Goal: Task Accomplishment & Management: Complete application form

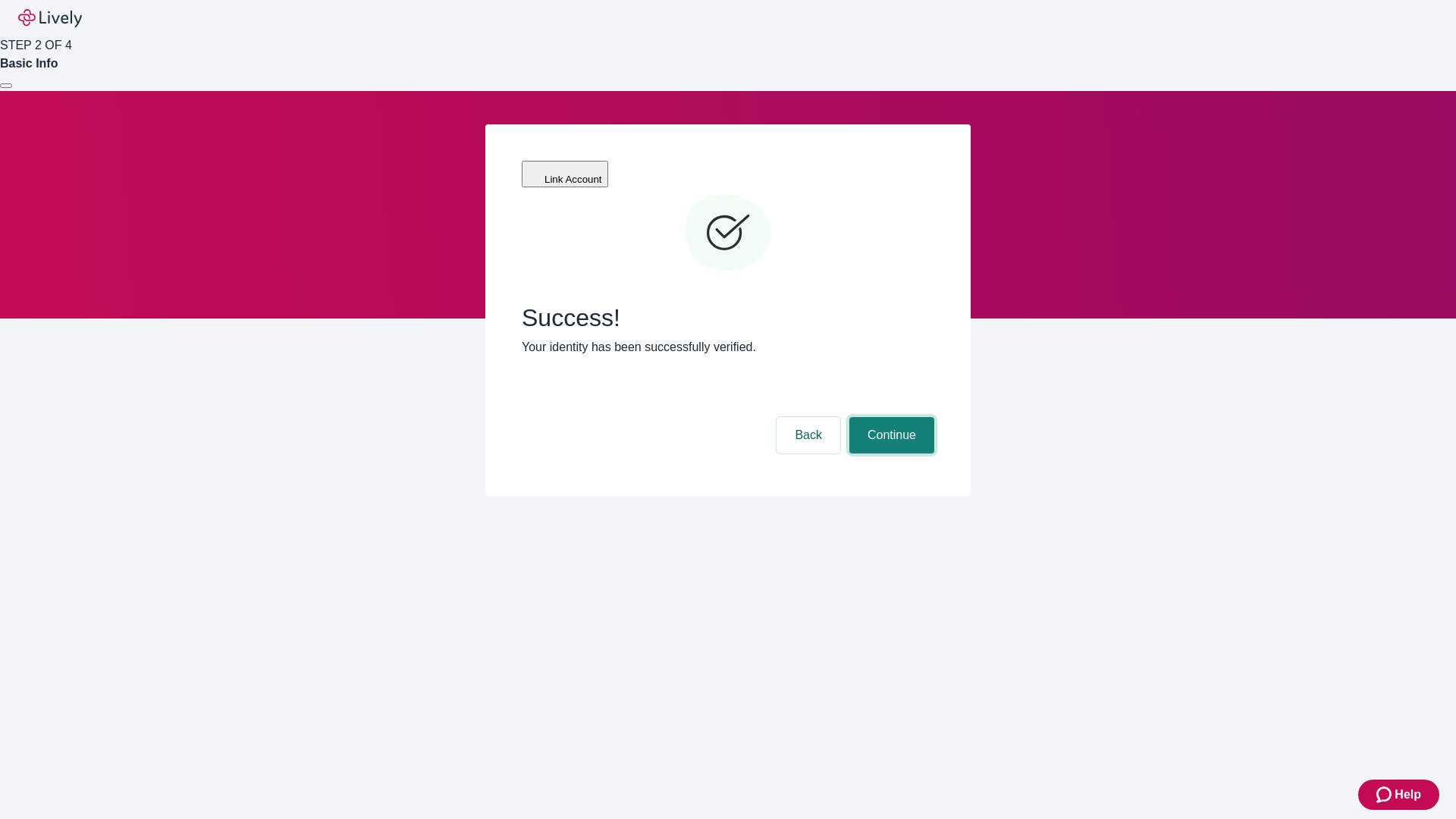
click at [889, 417] on button "Continue" at bounding box center [891, 435] width 85 height 36
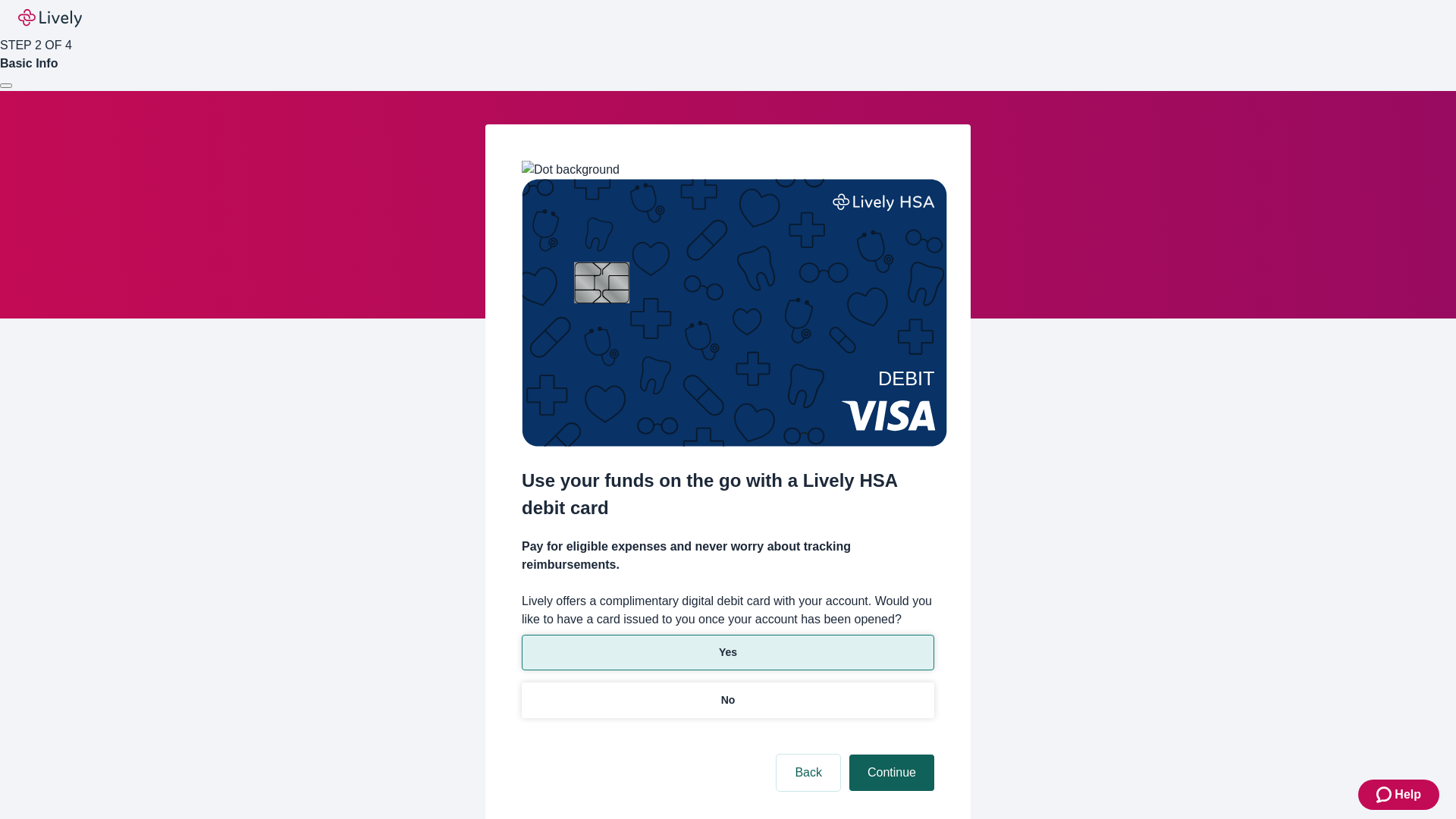
click at [727, 644] on p "Yes" at bounding box center [728, 652] width 18 height 16
click at [889, 755] on button "Continue" at bounding box center [891, 773] width 85 height 36
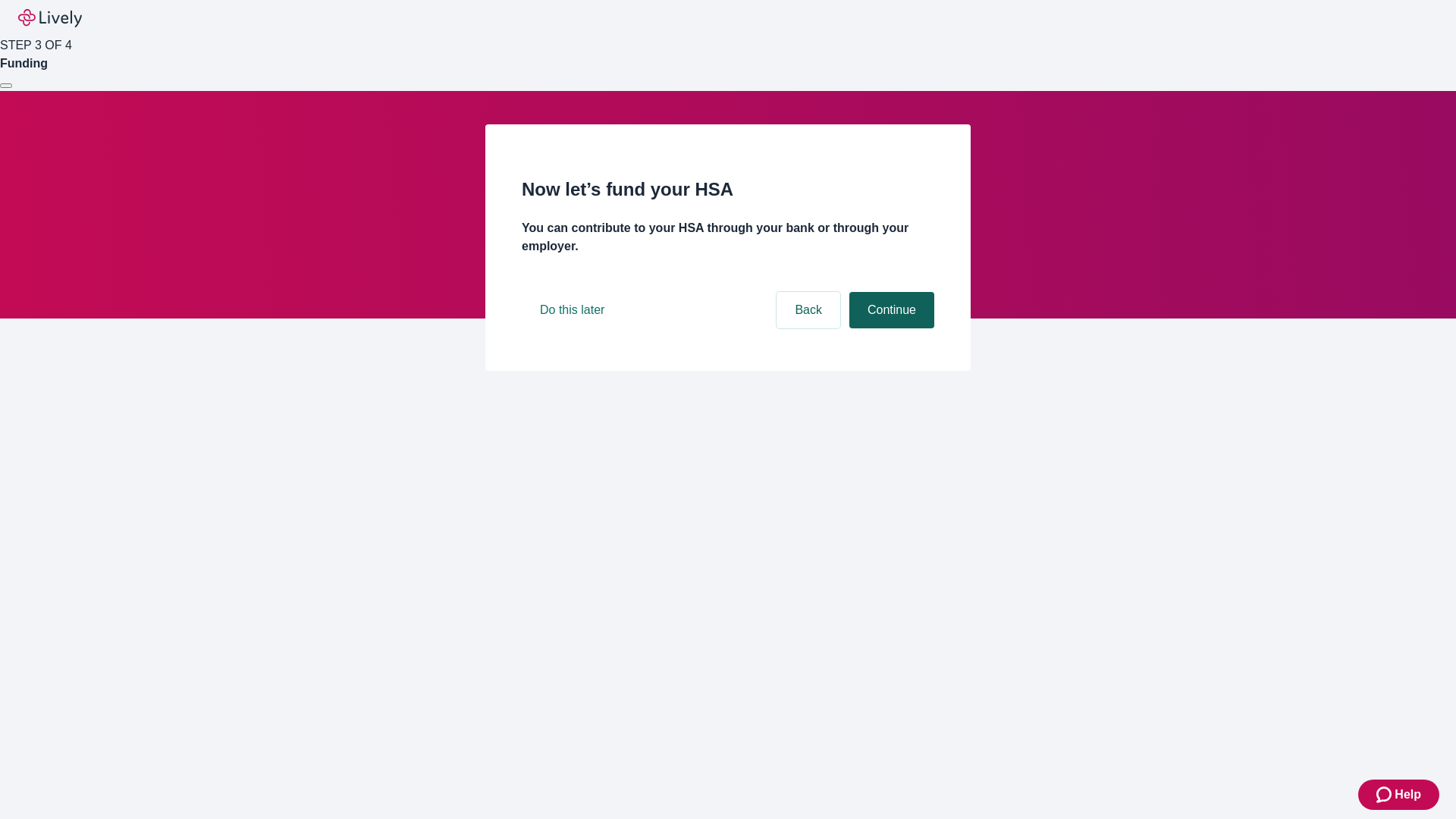
click at [889, 328] on button "Continue" at bounding box center [891, 310] width 85 height 36
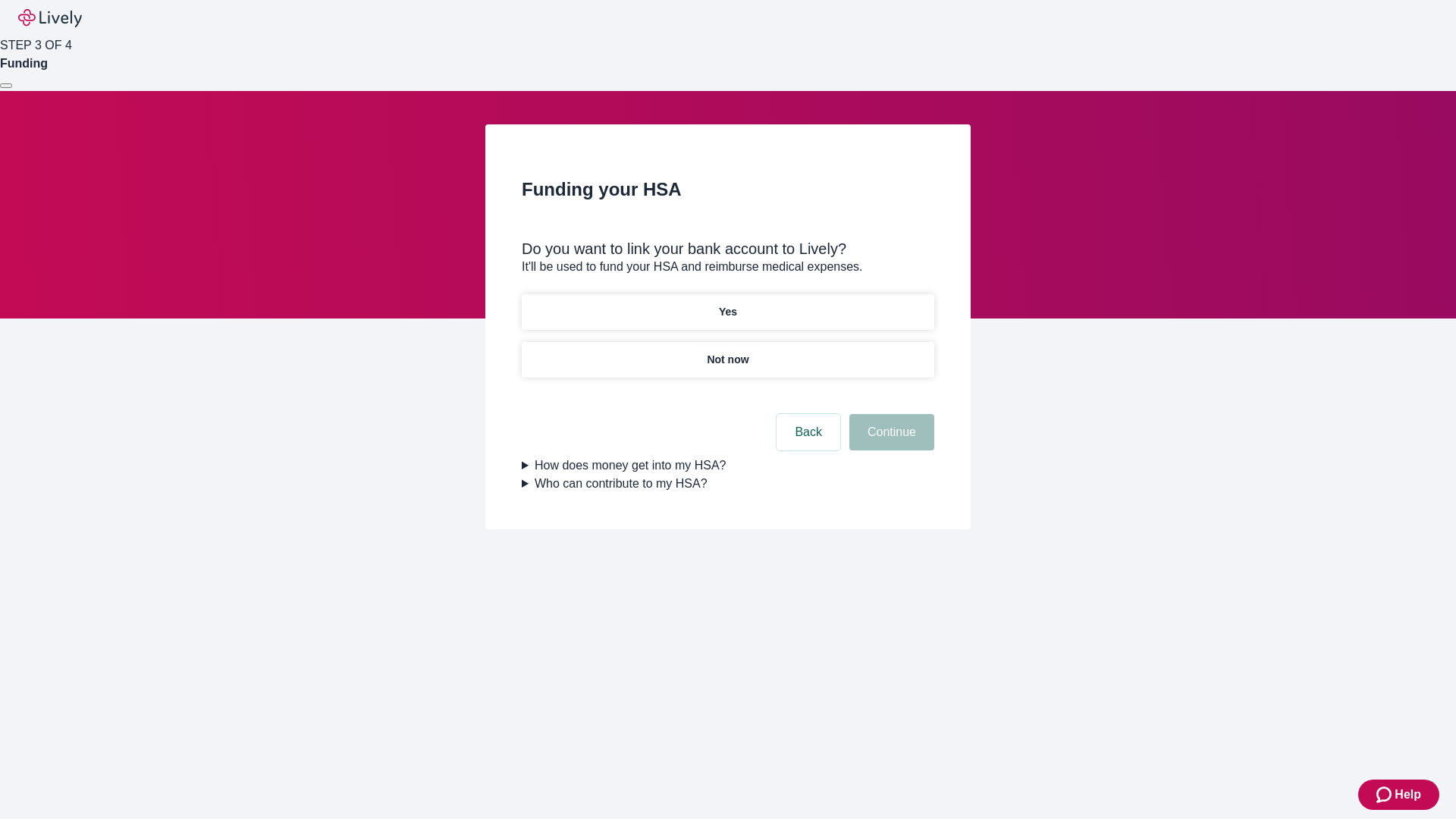
click at [727, 351] on p "Not now" at bounding box center [727, 359] width 41 height 16
click at [889, 442] on button "Continue" at bounding box center [891, 432] width 85 height 36
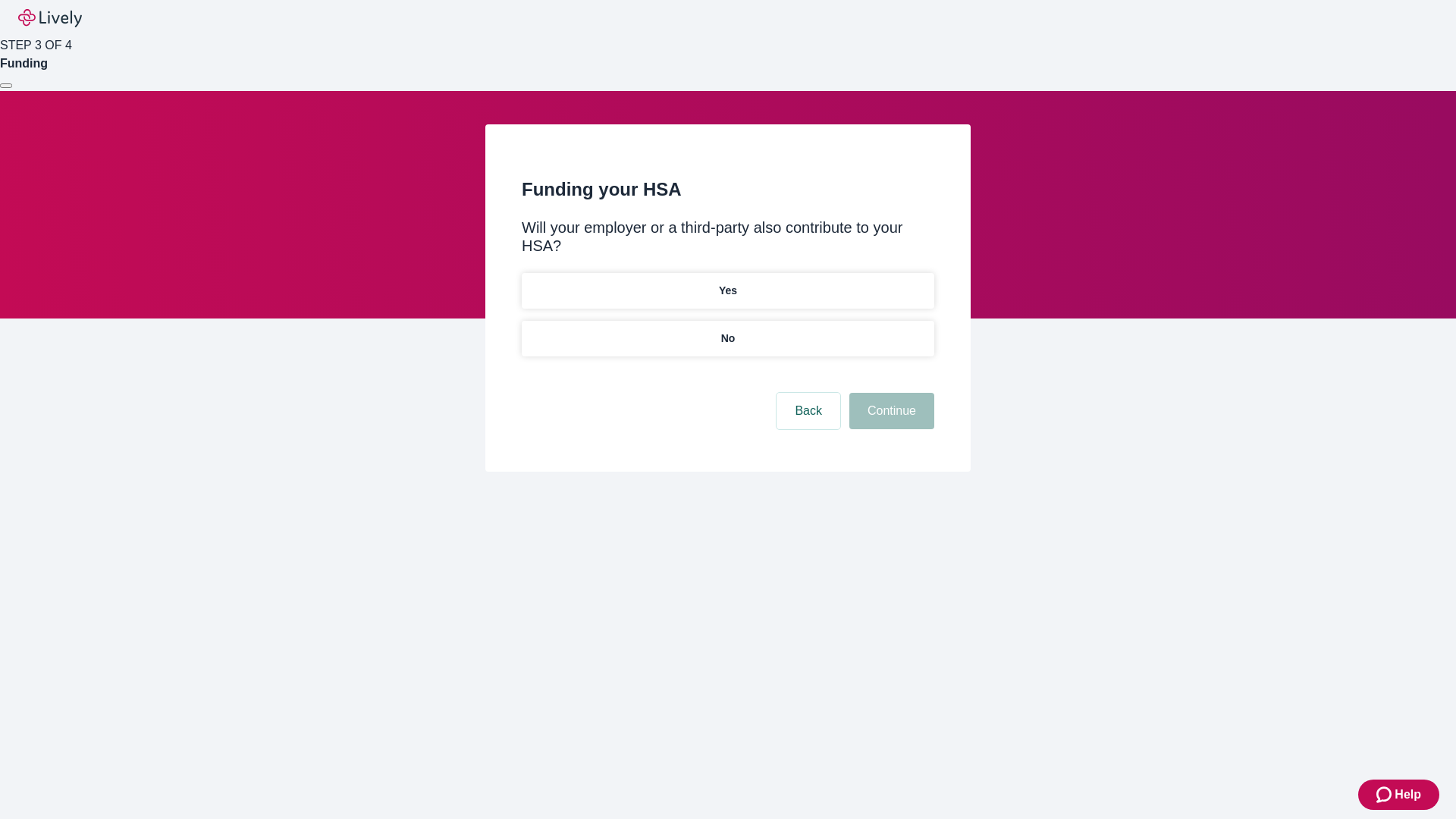
click at [727, 330] on p "No" at bounding box center [728, 338] width 14 height 16
click at [889, 393] on button "Continue" at bounding box center [891, 411] width 85 height 36
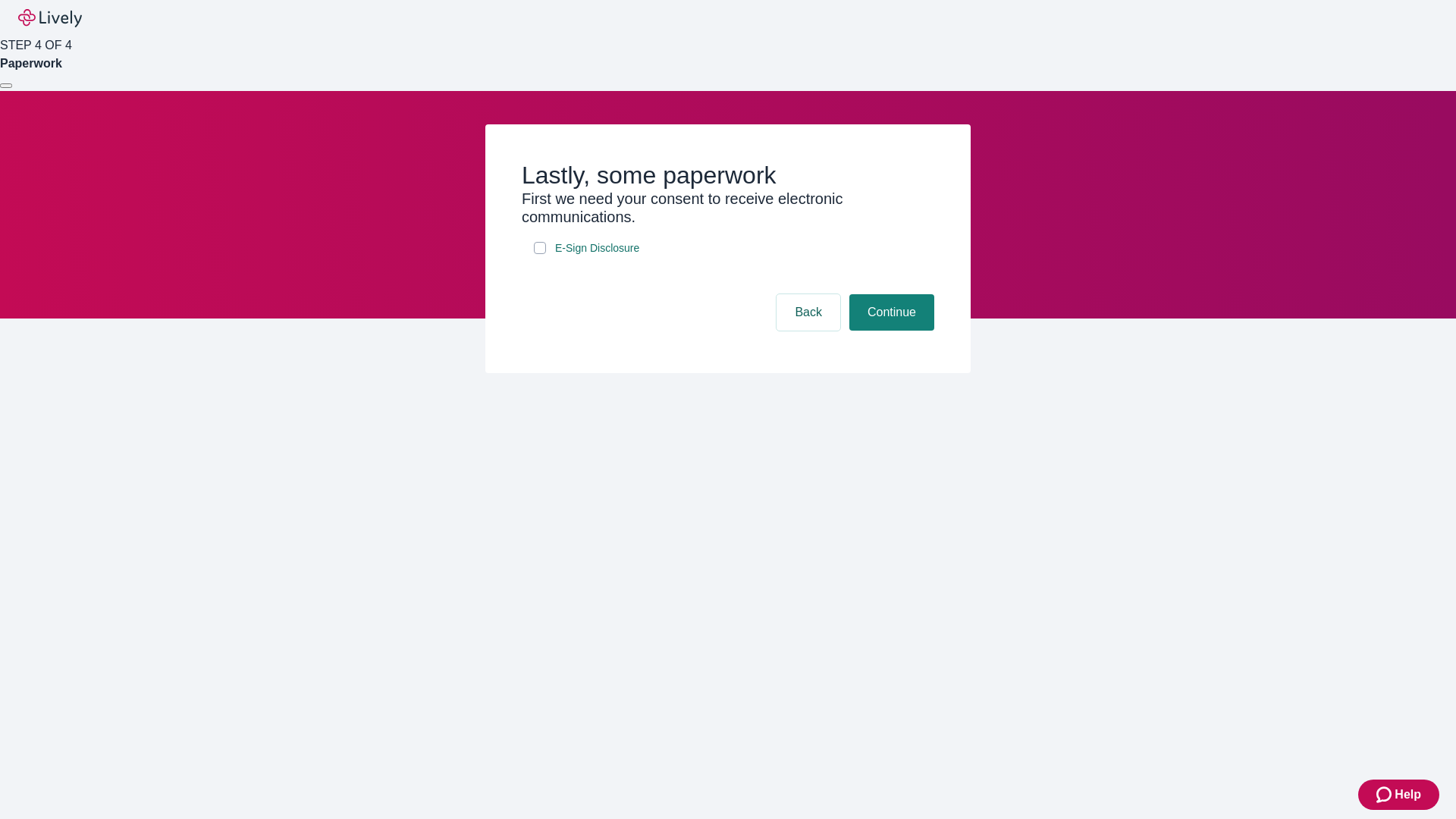
click at [540, 254] on input "E-Sign Disclosure" at bounding box center [540, 248] width 12 height 12
checkbox input "true"
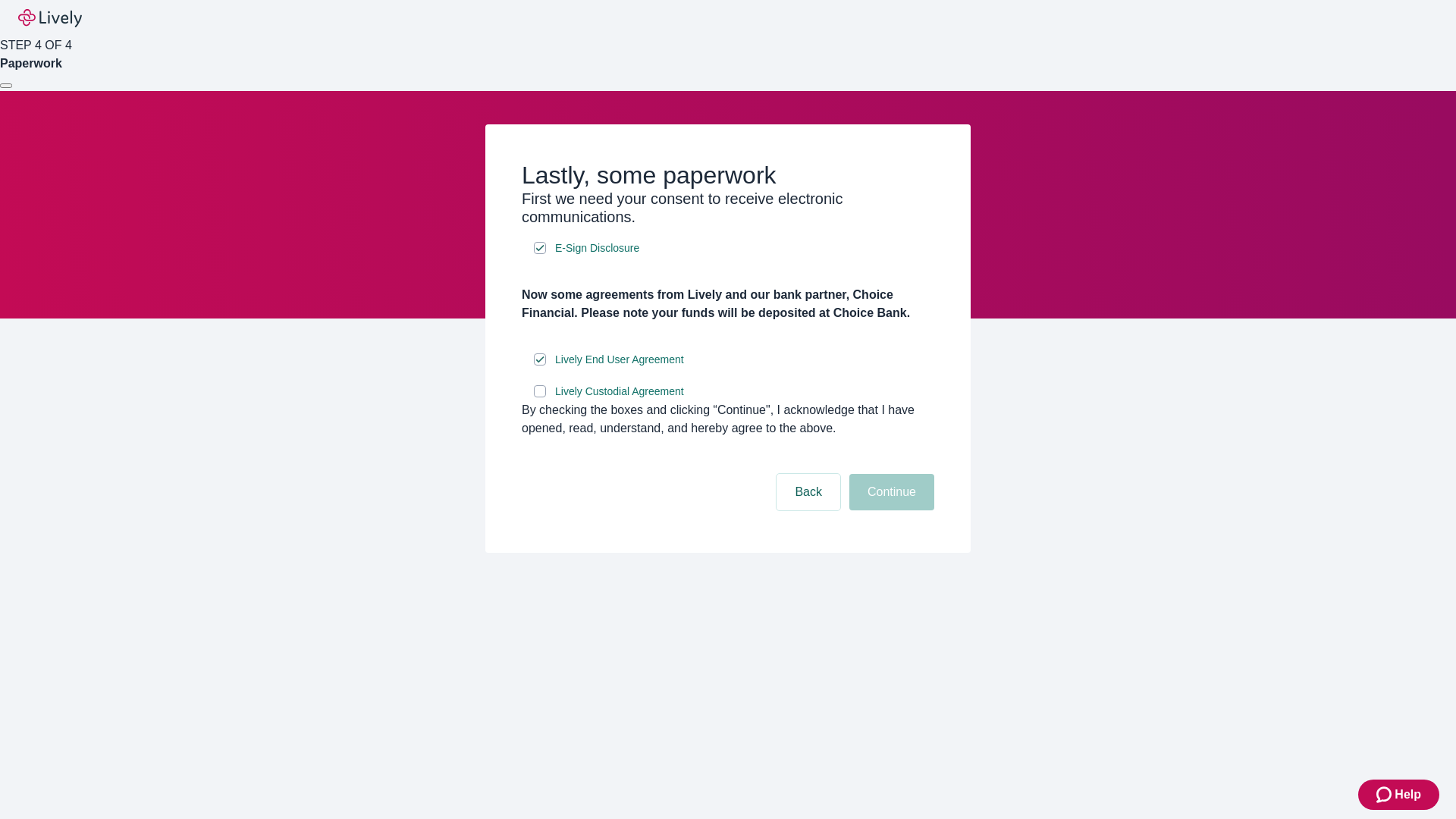
click at [540, 397] on input "Lively Custodial Agreement" at bounding box center [540, 391] width 12 height 12
checkbox input "true"
click at [889, 510] on button "Continue" at bounding box center [891, 493] width 85 height 36
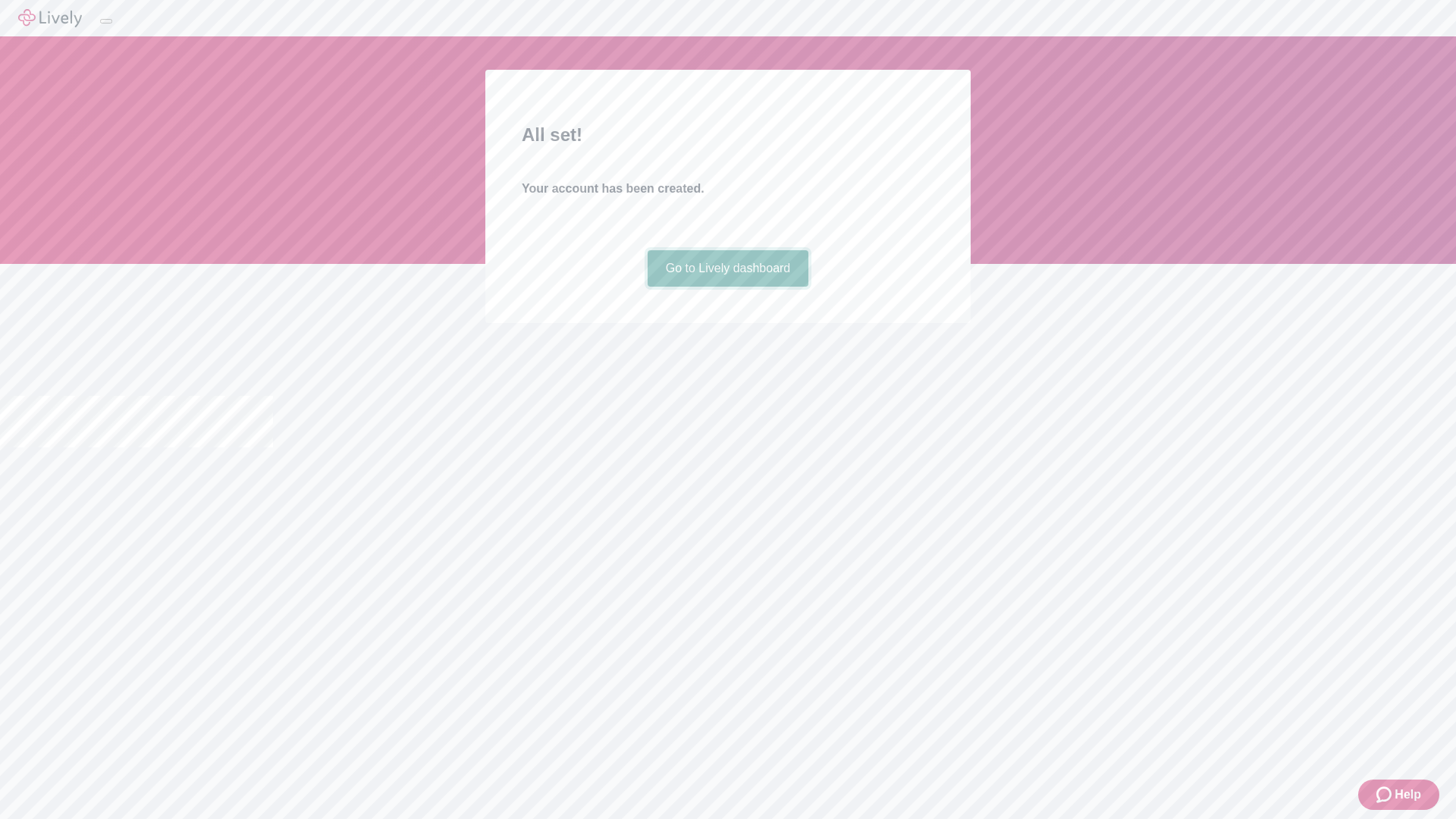
click at [727, 286] on link "Go to Lively dashboard" at bounding box center [728, 269] width 161 height 36
